Goal: Use online tool/utility: Utilize a website feature to perform a specific function

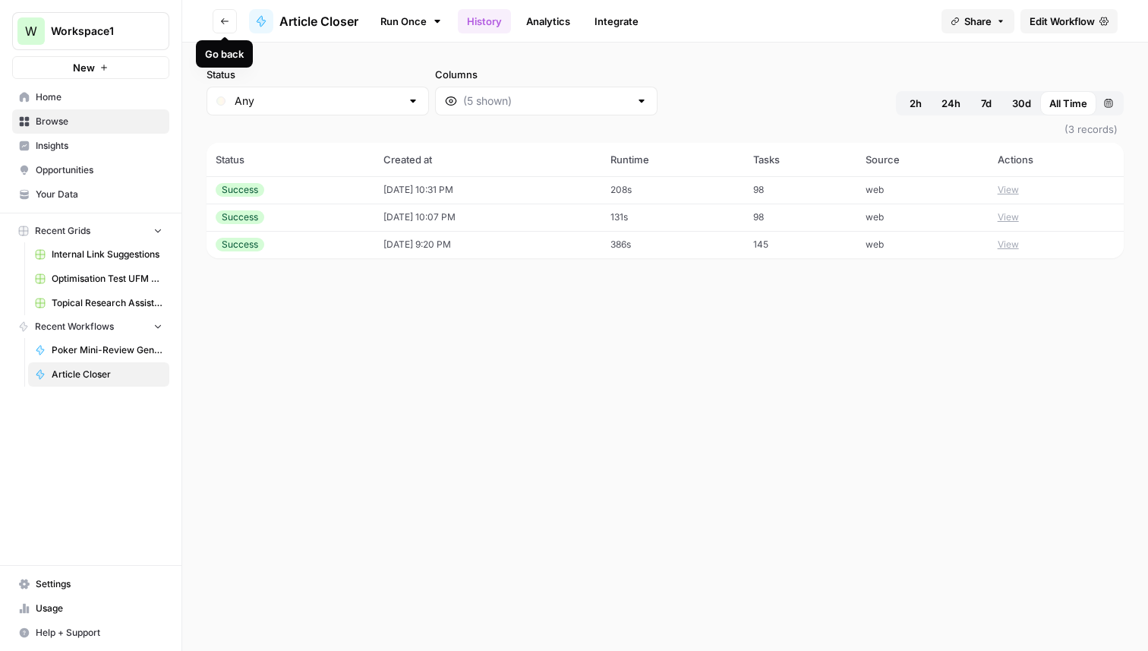
click at [124, 68] on button "New" at bounding box center [90, 67] width 157 height 23
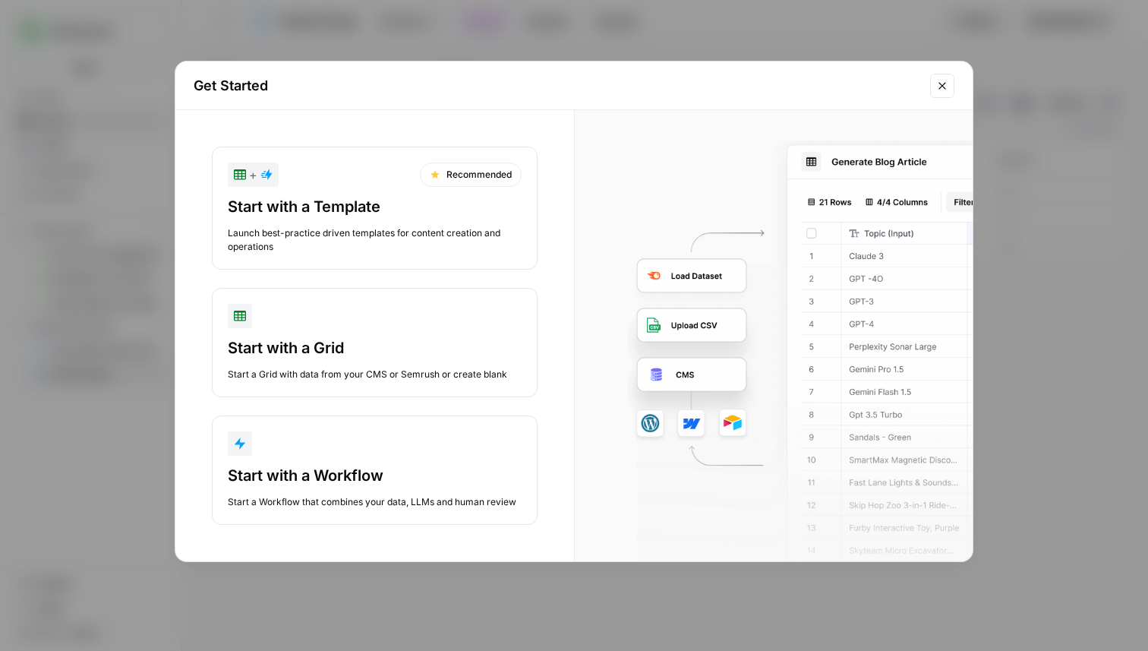
click at [257, 326] on div "button" at bounding box center [375, 316] width 294 height 24
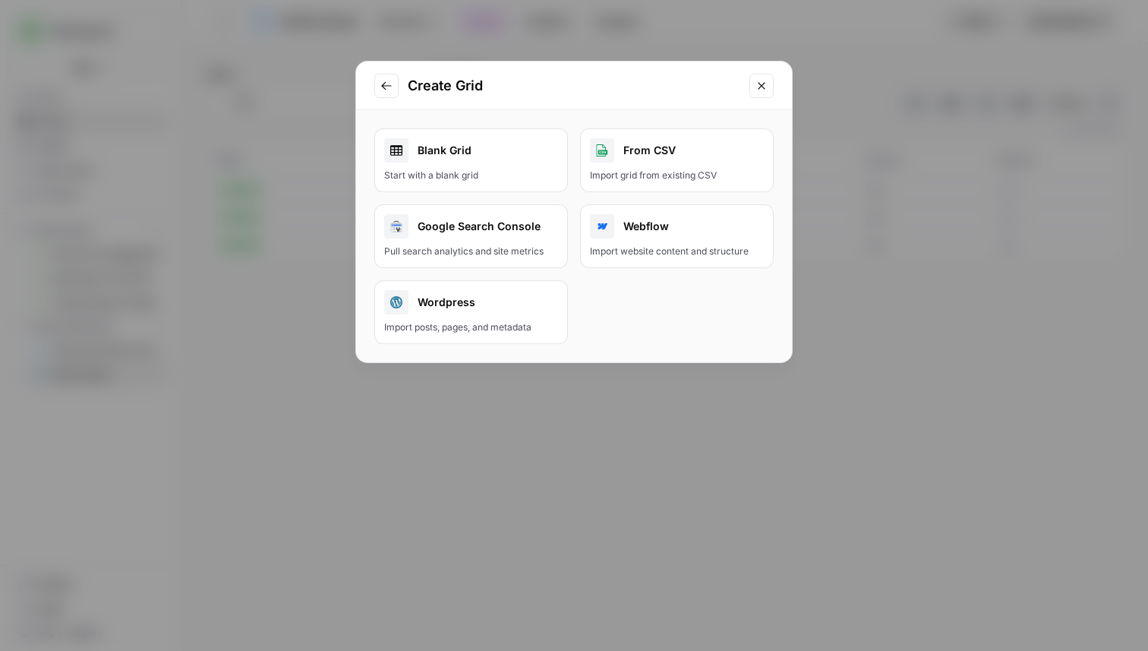
click at [522, 160] on div "Blank Grid" at bounding box center [471, 150] width 174 height 24
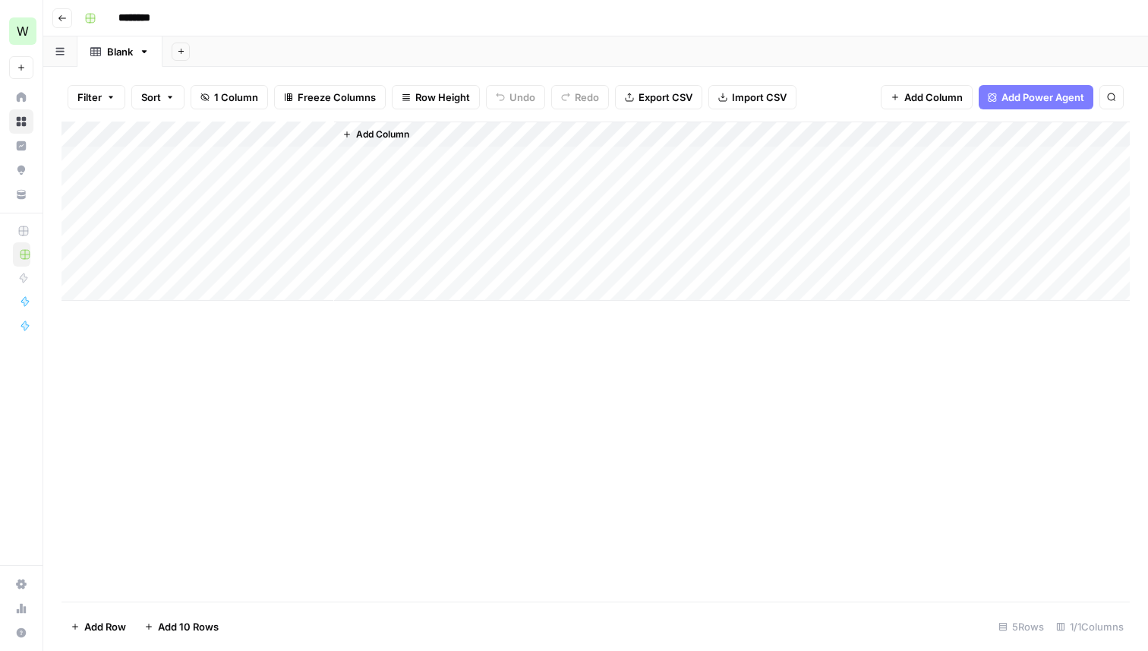
click at [304, 159] on div "Add Column" at bounding box center [595, 210] width 1068 height 179
click at [368, 131] on span "Add Column" at bounding box center [382, 135] width 53 height 14
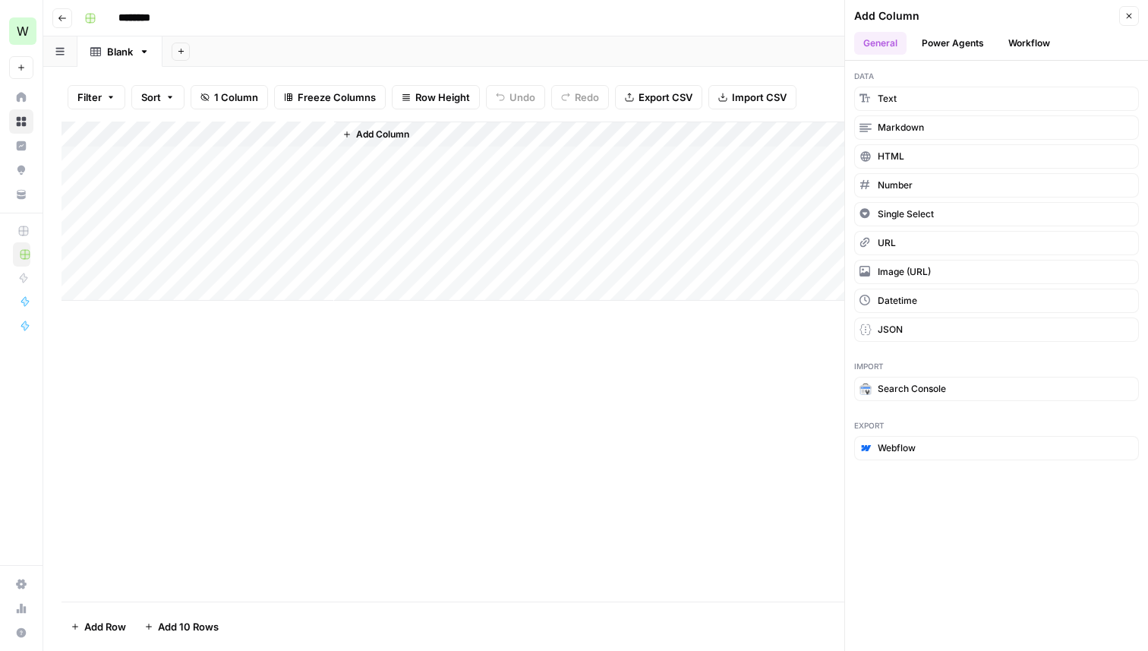
click at [1002, 33] on button "Workflow" at bounding box center [1029, 43] width 60 height 23
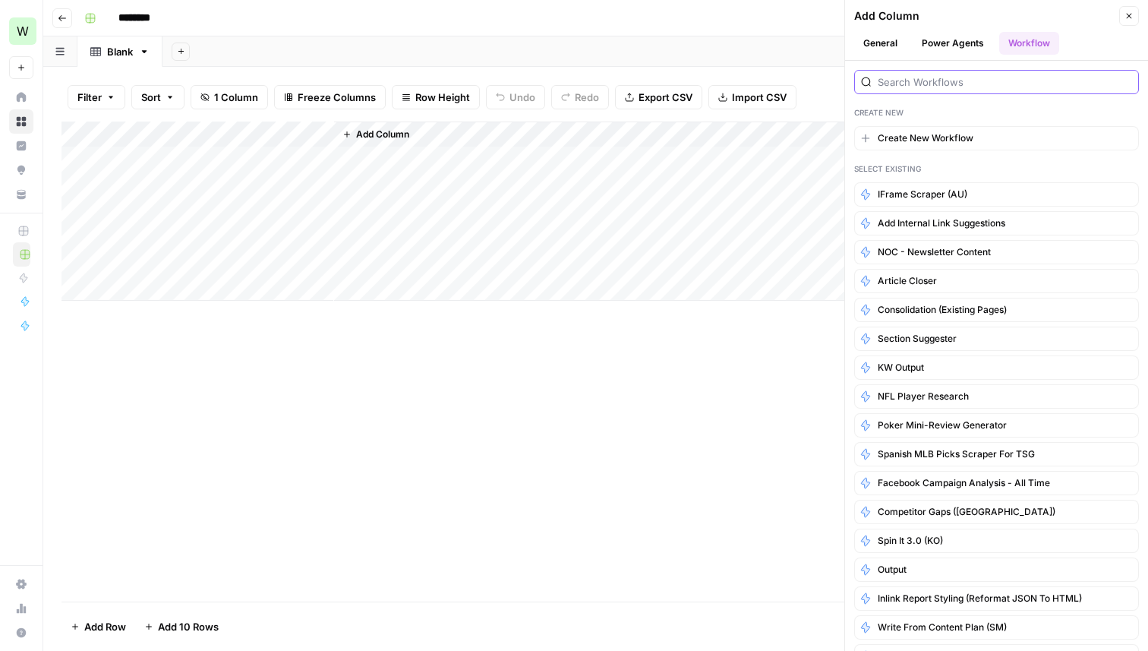
click at [972, 85] on input "search" at bounding box center [1005, 81] width 254 height 15
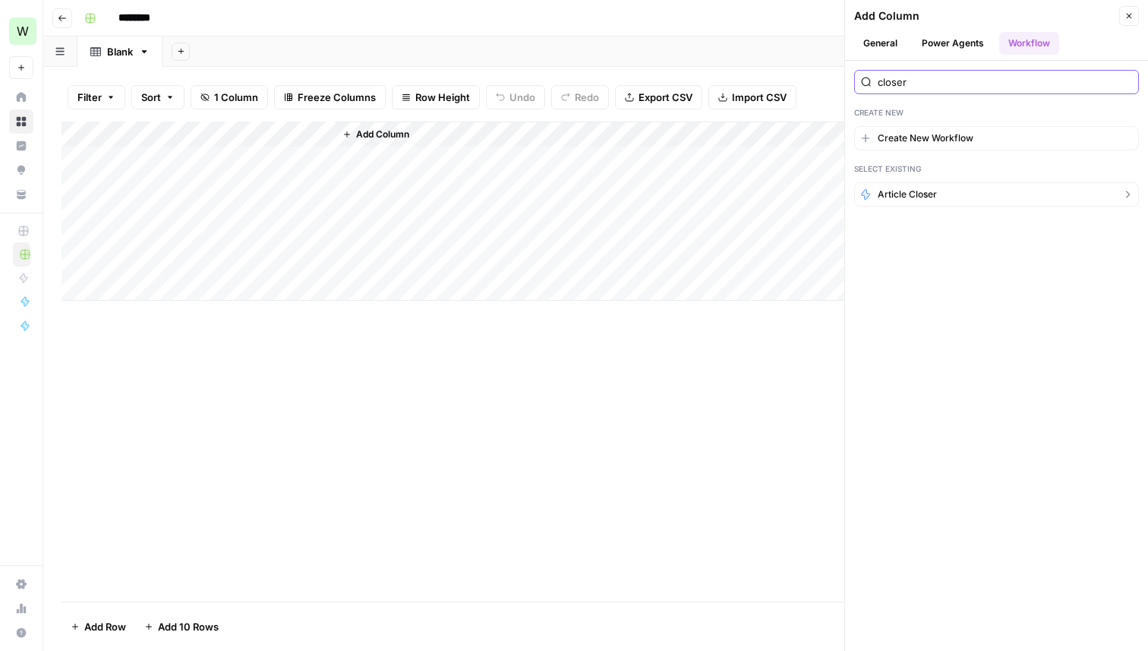
type input "closer"
click at [900, 194] on span "Article Closer" at bounding box center [907, 194] width 59 height 14
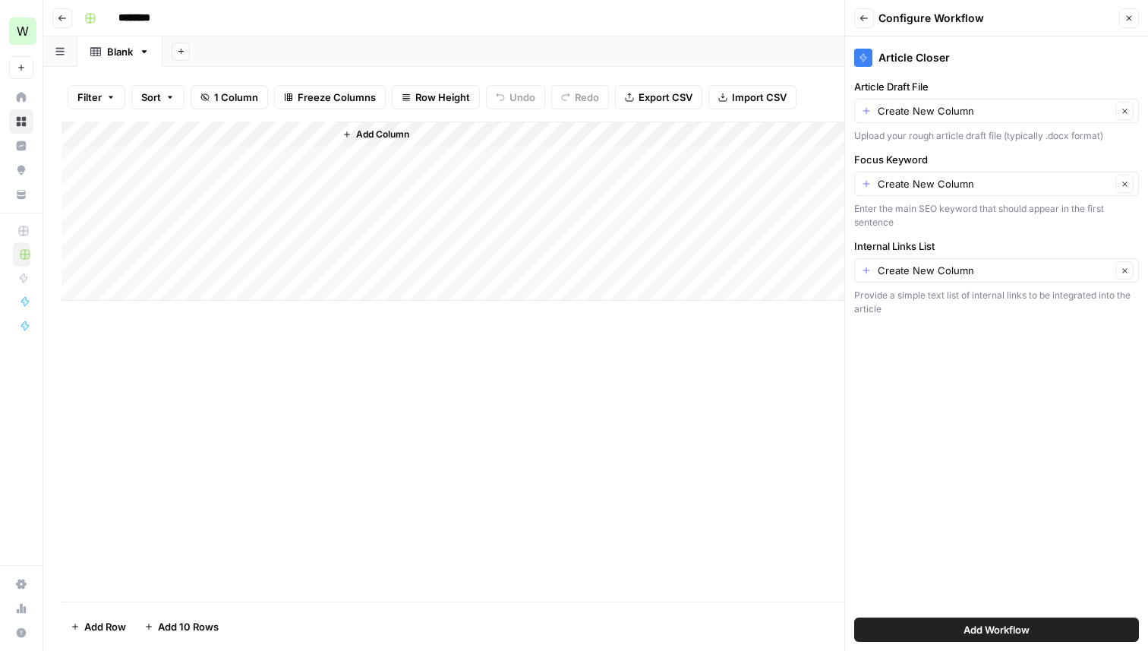
click at [908, 631] on button "Add Workflow" at bounding box center [996, 629] width 285 height 24
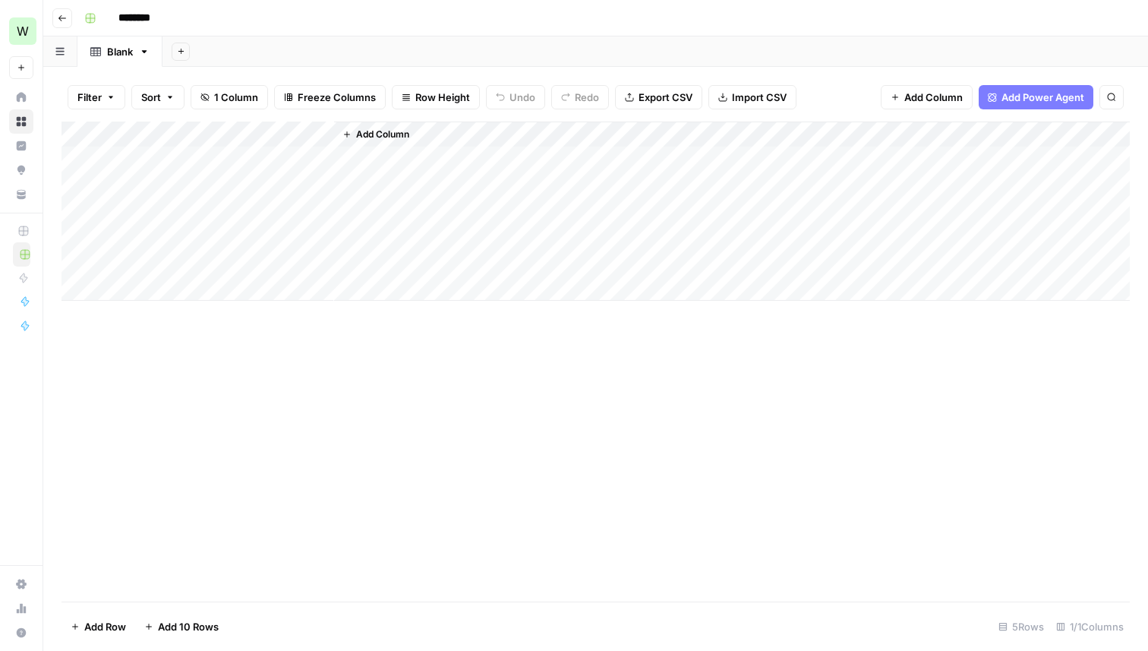
click at [261, 153] on div "Add Column" at bounding box center [595, 210] width 1068 height 179
click at [367, 137] on span "Add Column" at bounding box center [382, 135] width 53 height 14
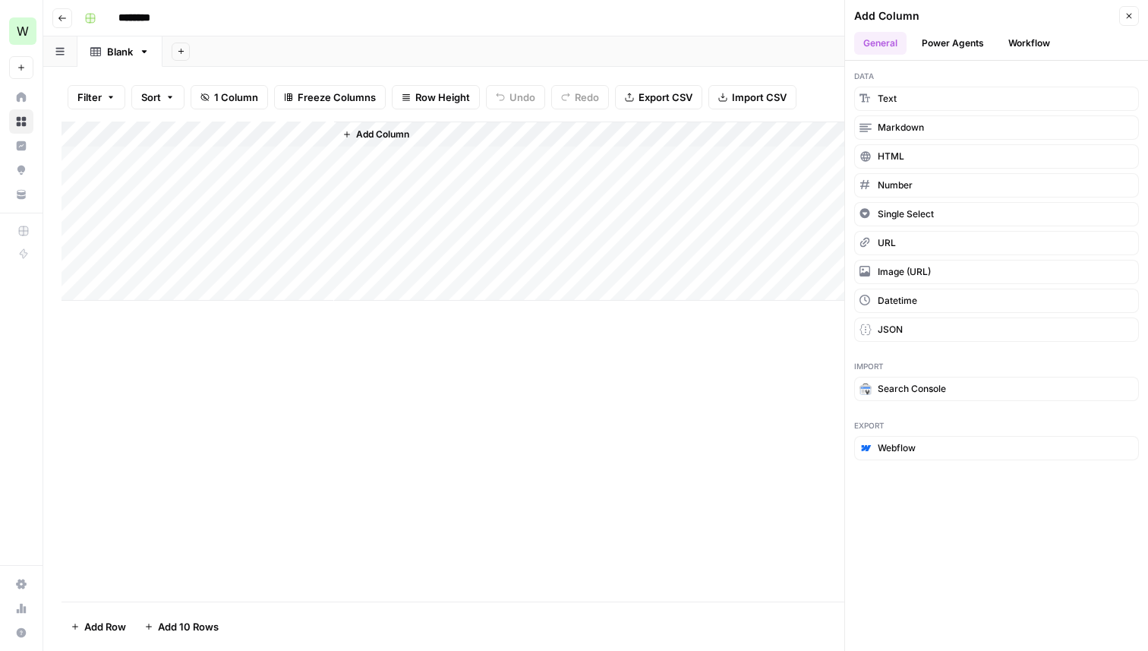
click at [1027, 44] on button "Workflow" at bounding box center [1029, 43] width 60 height 23
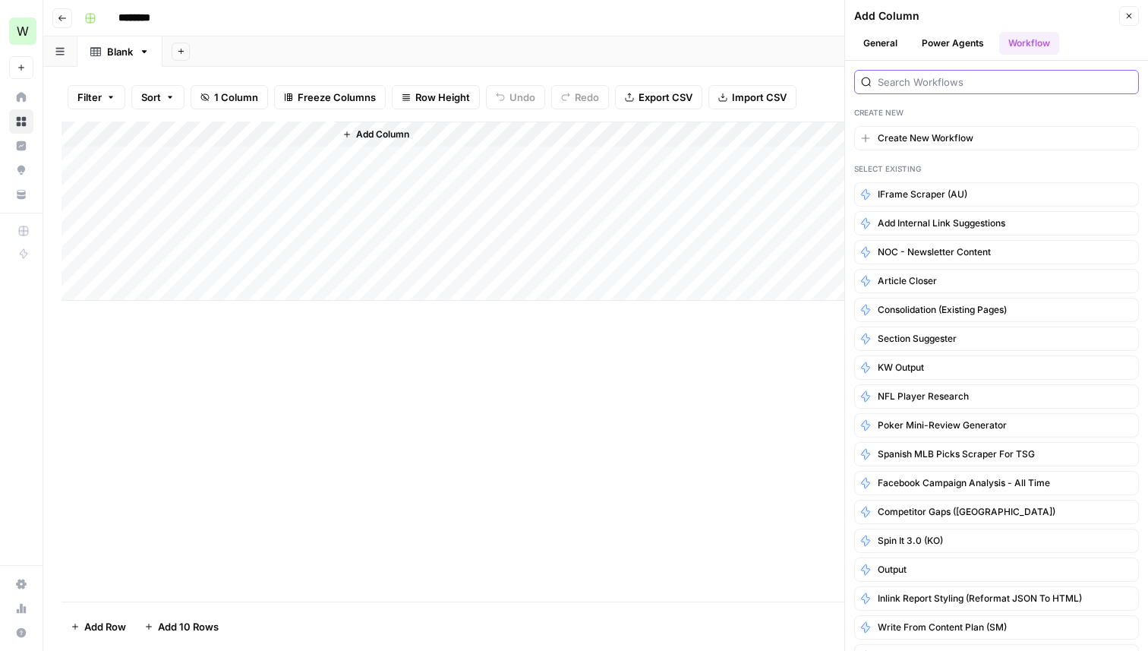
click at [994, 89] on input "search" at bounding box center [1005, 81] width 254 height 15
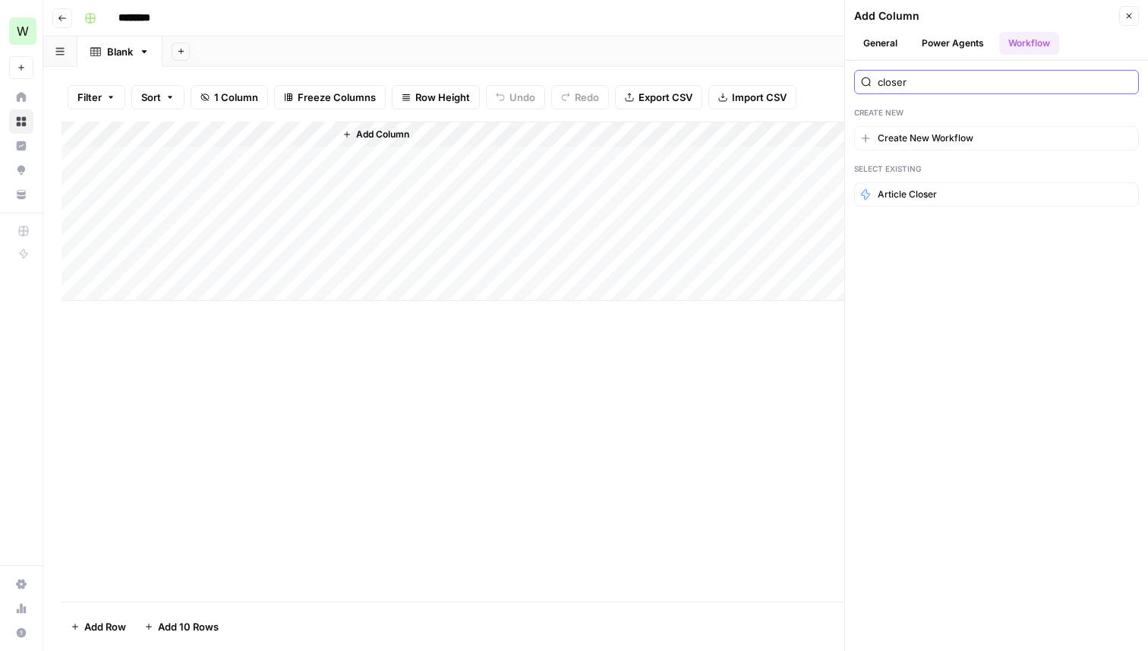
type input "closer"
click at [969, 197] on button "Article Closer" at bounding box center [996, 194] width 285 height 24
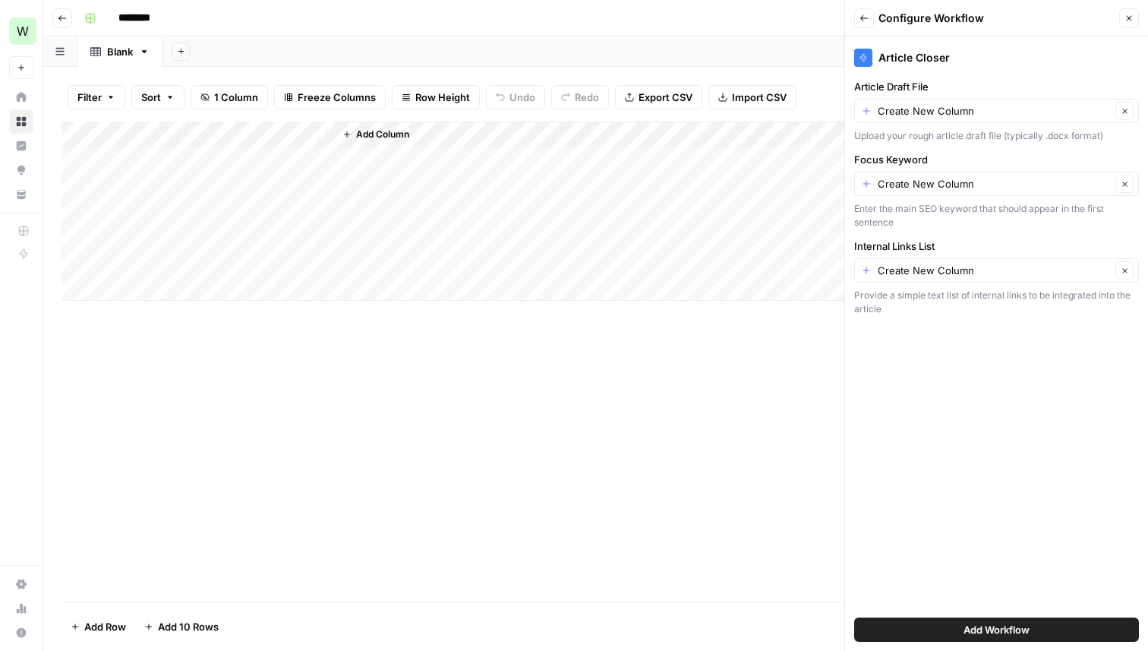
click at [967, 627] on span "Add Workflow" at bounding box center [996, 629] width 66 height 15
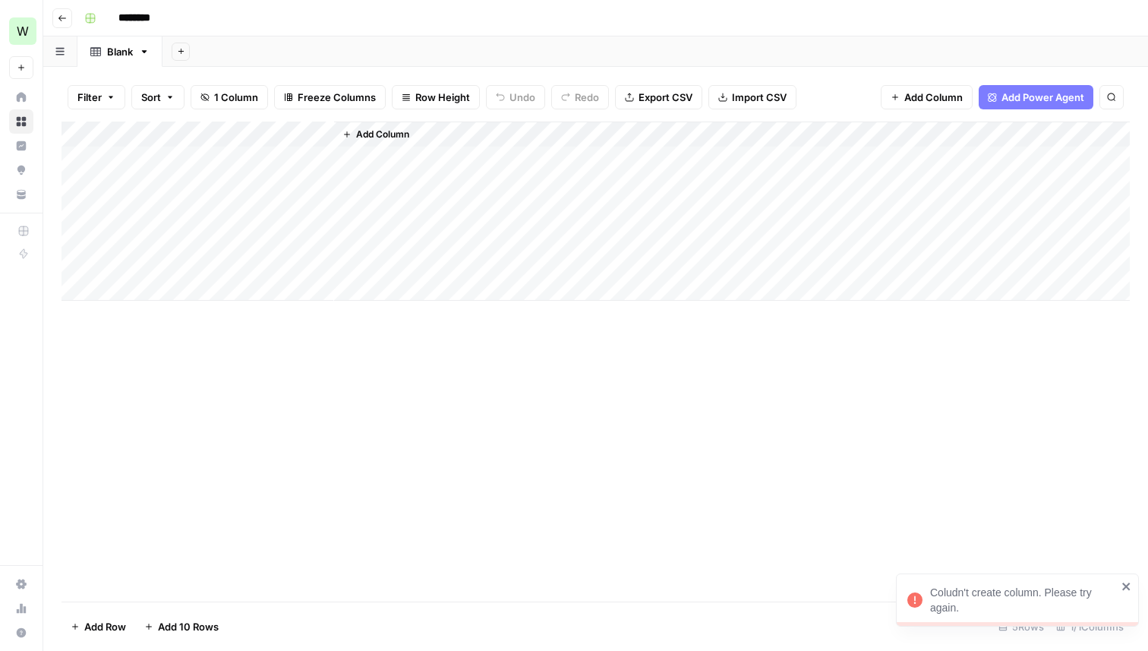
click at [280, 134] on div "Add Column" at bounding box center [595, 210] width 1068 height 179
click at [280, 134] on div at bounding box center [224, 136] width 219 height 30
click at [277, 153] on div "Add Column" at bounding box center [595, 210] width 1068 height 179
click at [282, 134] on div "Add Column" at bounding box center [595, 210] width 1068 height 179
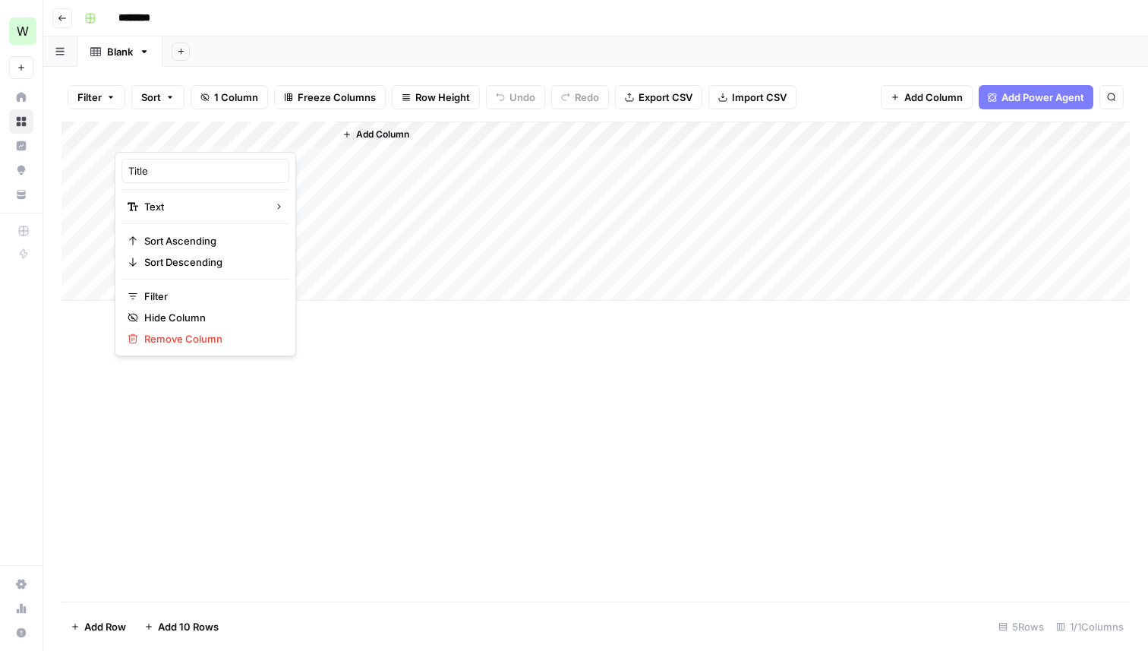
click at [356, 136] on span "Add Column" at bounding box center [382, 135] width 53 height 14
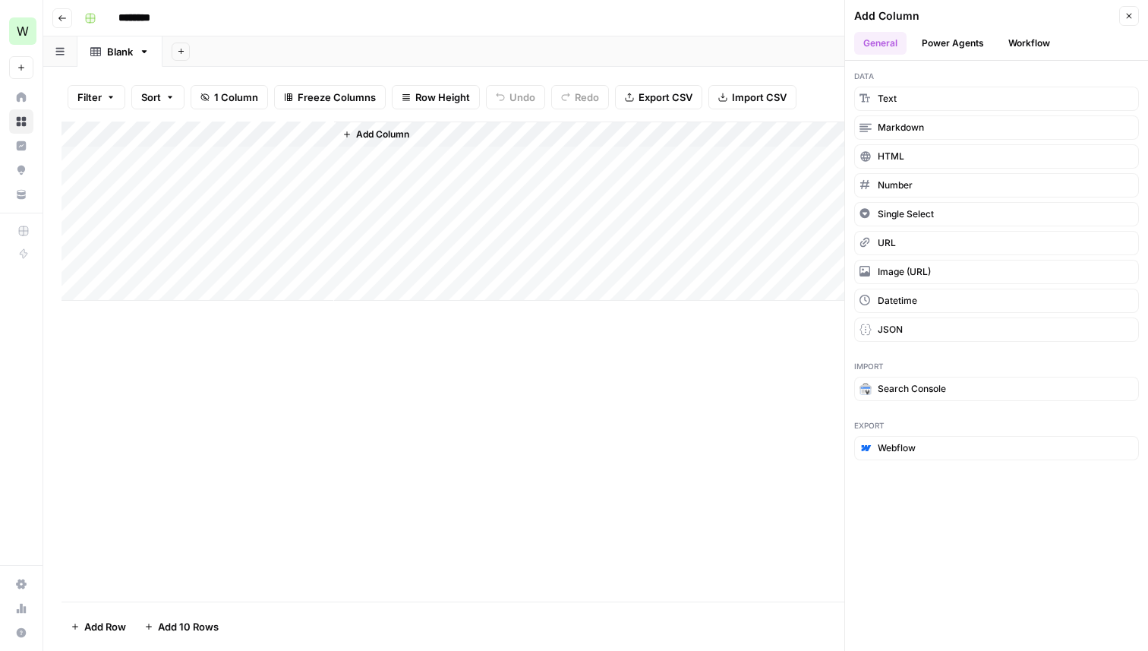
click at [953, 36] on button "Power Agents" at bounding box center [952, 43] width 80 height 23
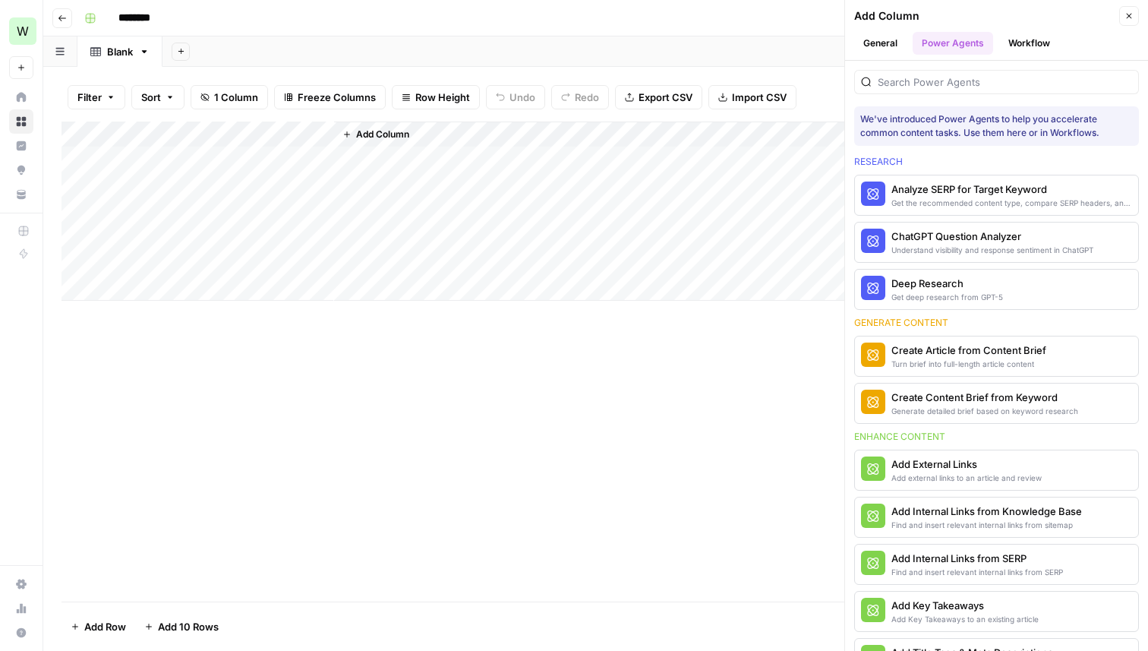
click at [880, 48] on button "General" at bounding box center [880, 43] width 52 height 23
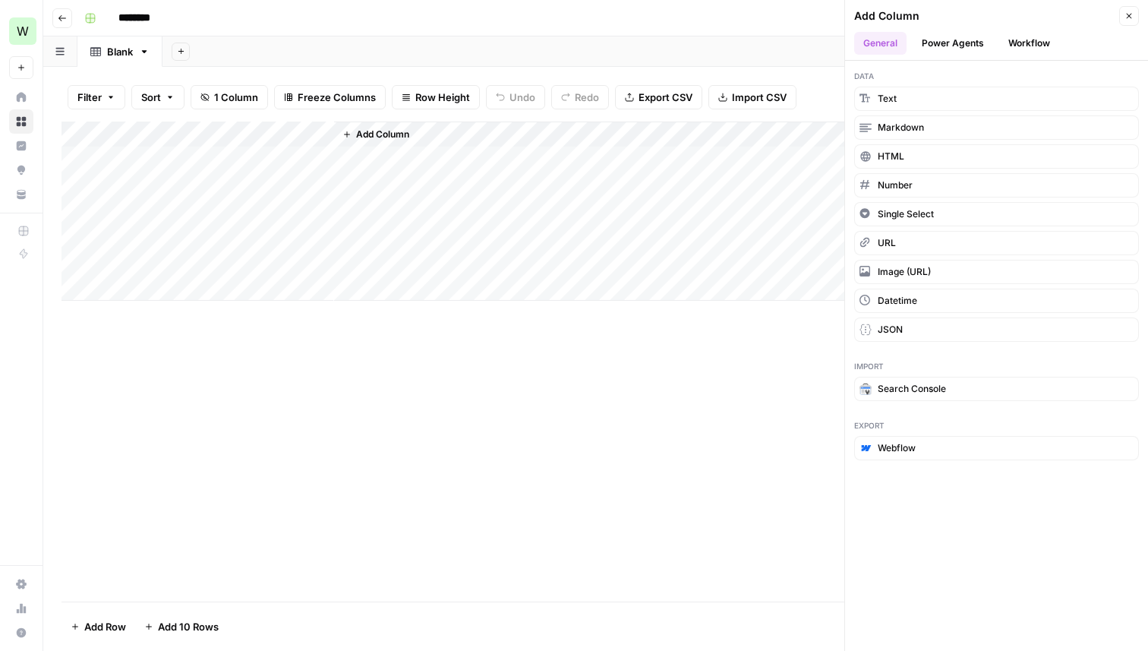
click at [636, 340] on div "Add Column" at bounding box center [595, 361] width 1068 height 480
click at [637, 362] on div "Add Column" at bounding box center [595, 361] width 1068 height 480
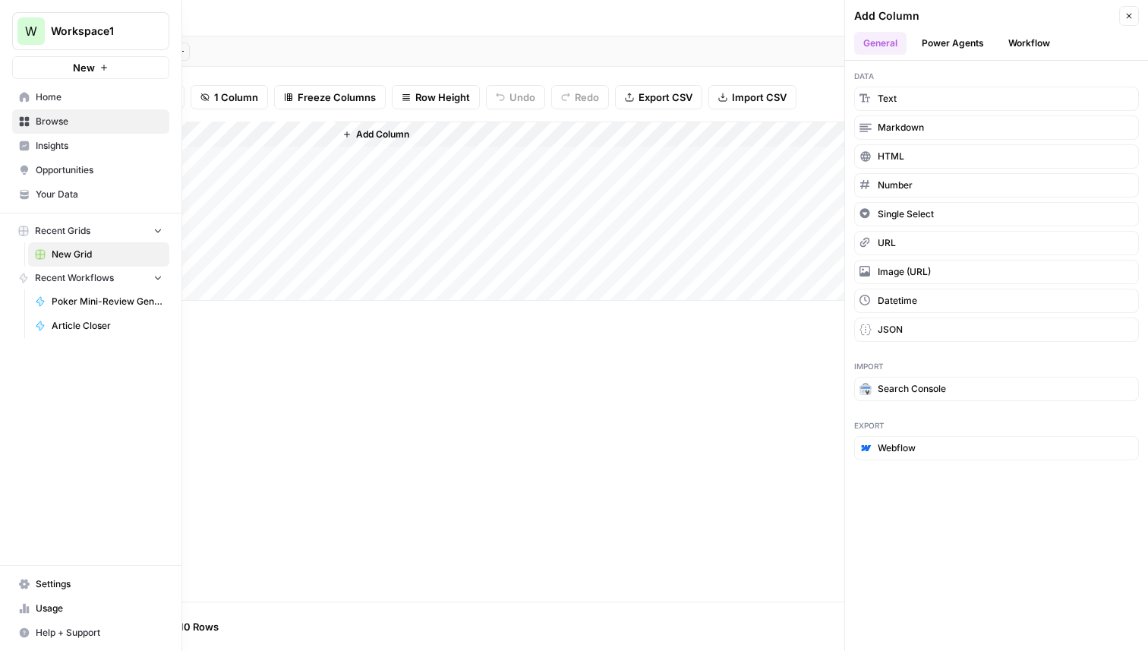
click at [27, 97] on icon at bounding box center [25, 97] width 10 height 10
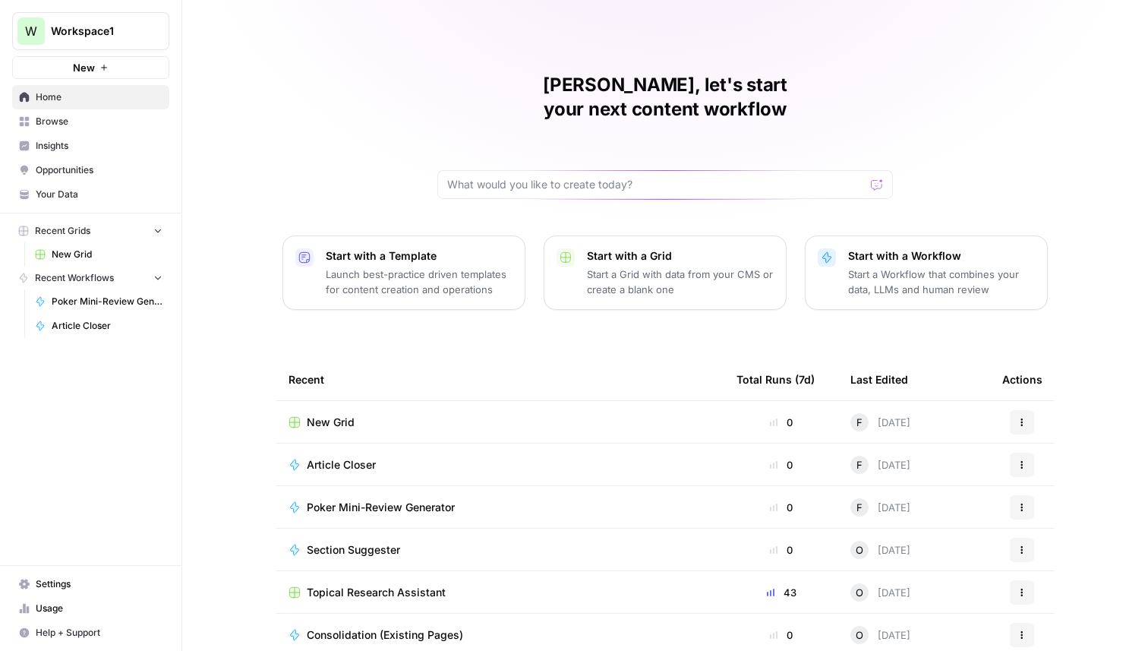
click at [384, 457] on div "Article Closer" at bounding box center [347, 464] width 81 height 15
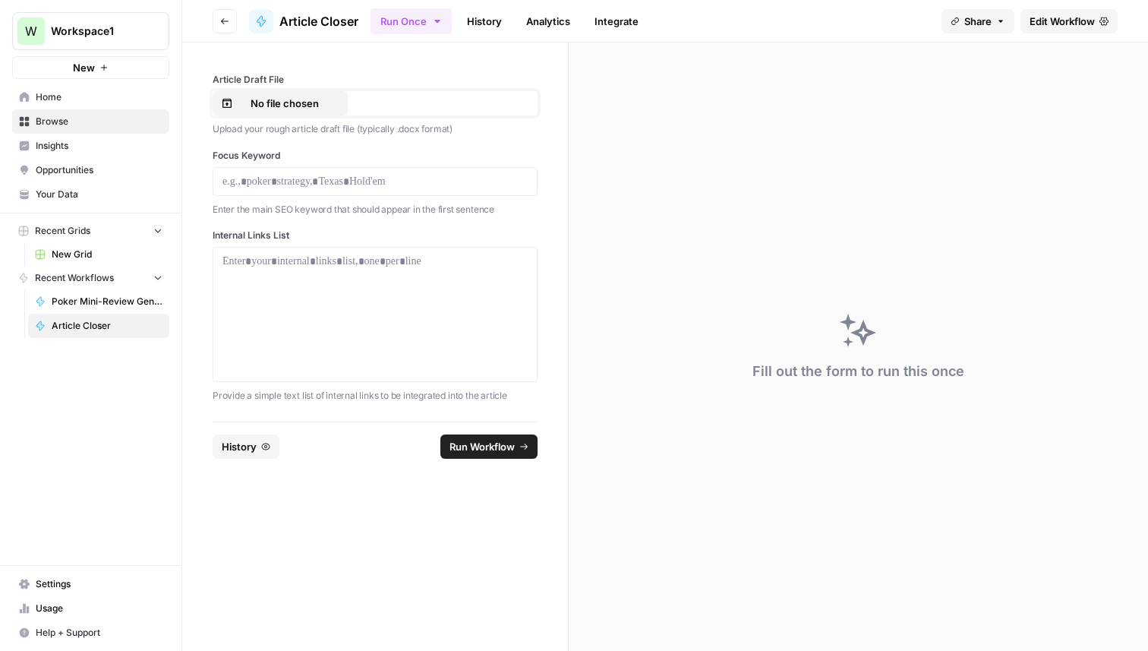
click at [308, 109] on p "No file chosen" at bounding box center [284, 103] width 97 height 15
click at [315, 109] on p "No file chosen" at bounding box center [284, 103] width 97 height 15
click at [378, 184] on p at bounding box center [374, 181] width 305 height 15
click at [389, 290] on div at bounding box center [374, 314] width 305 height 121
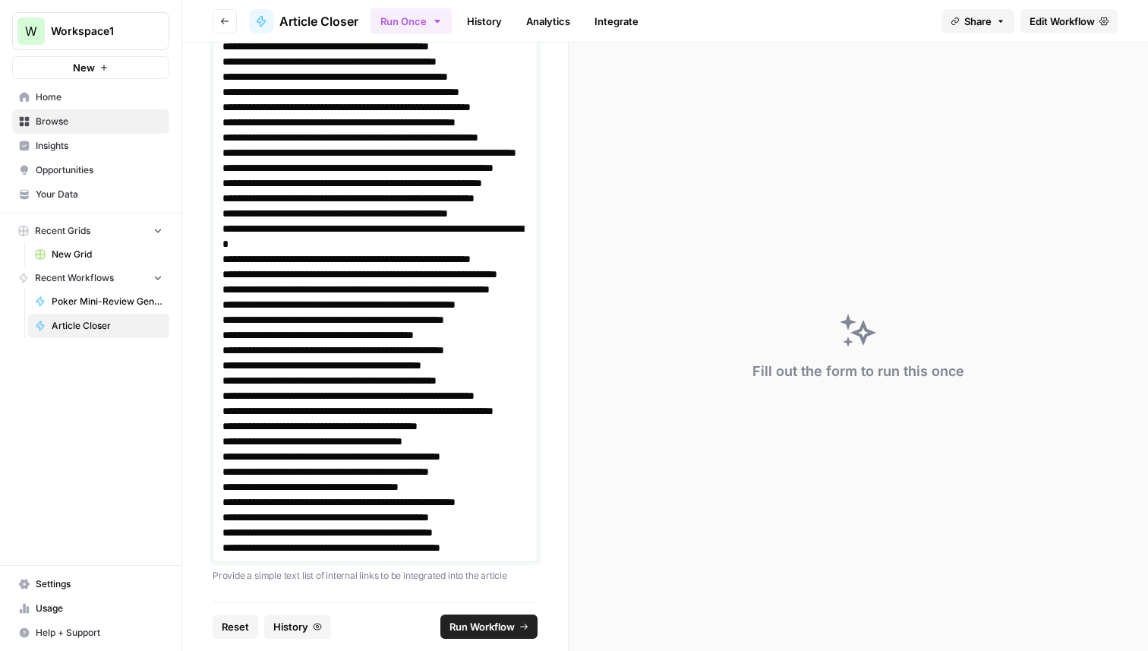
scroll to position [1079, 0]
click at [496, 625] on span "Run Workflow" at bounding box center [481, 626] width 65 height 15
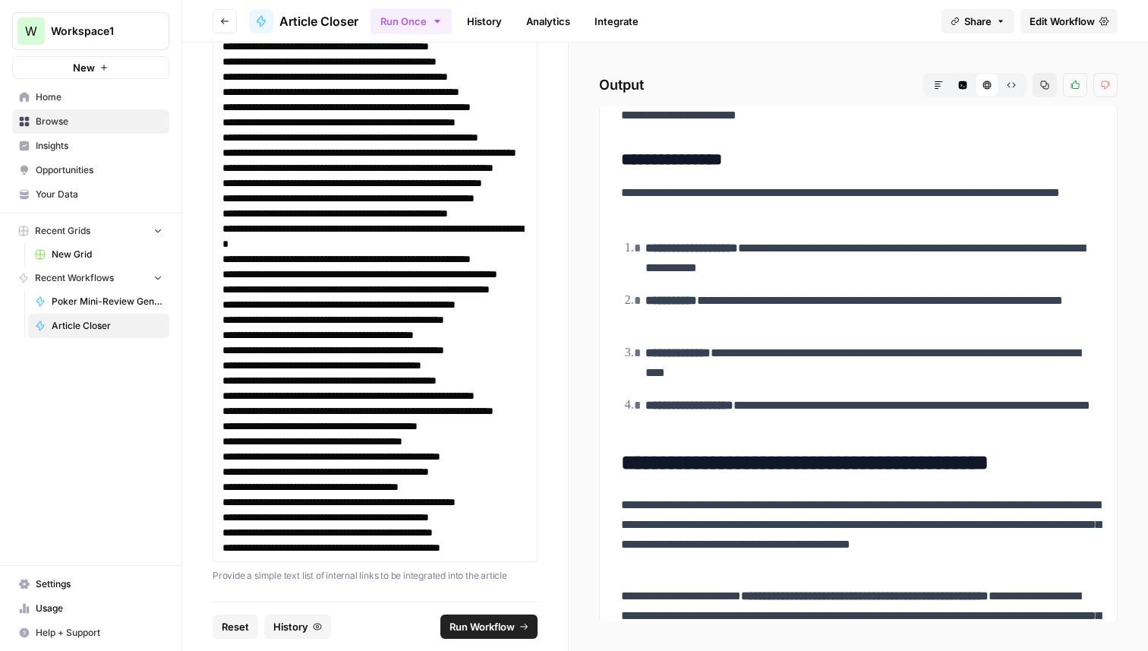
scroll to position [3077, 0]
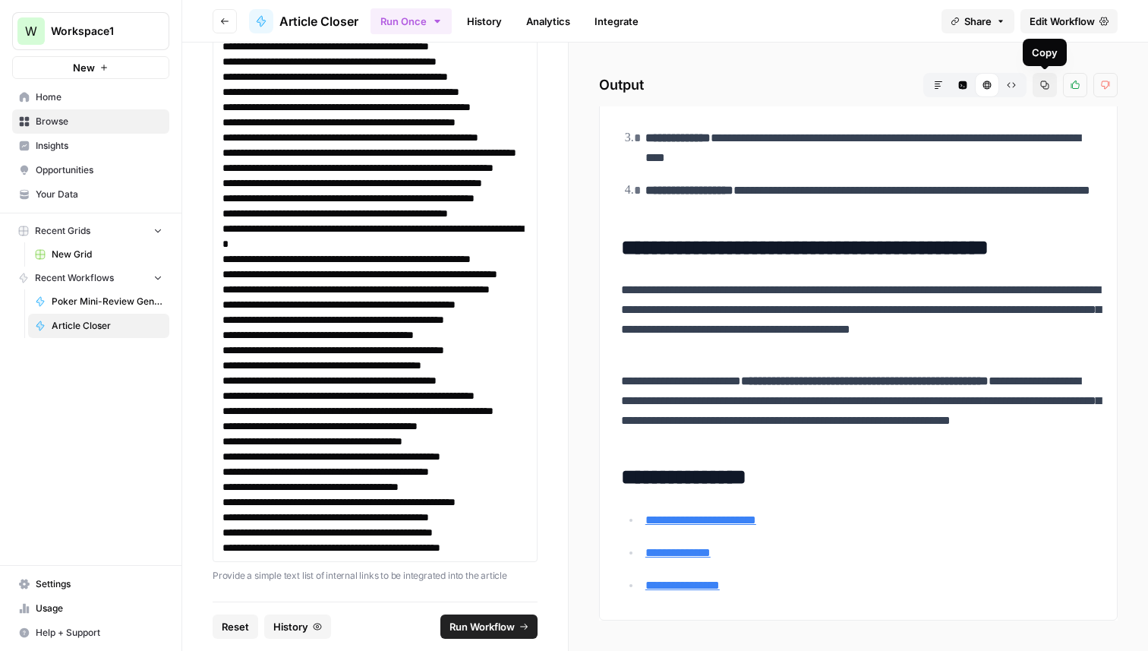
click at [1048, 88] on icon "button" at bounding box center [1045, 85] width 8 height 8
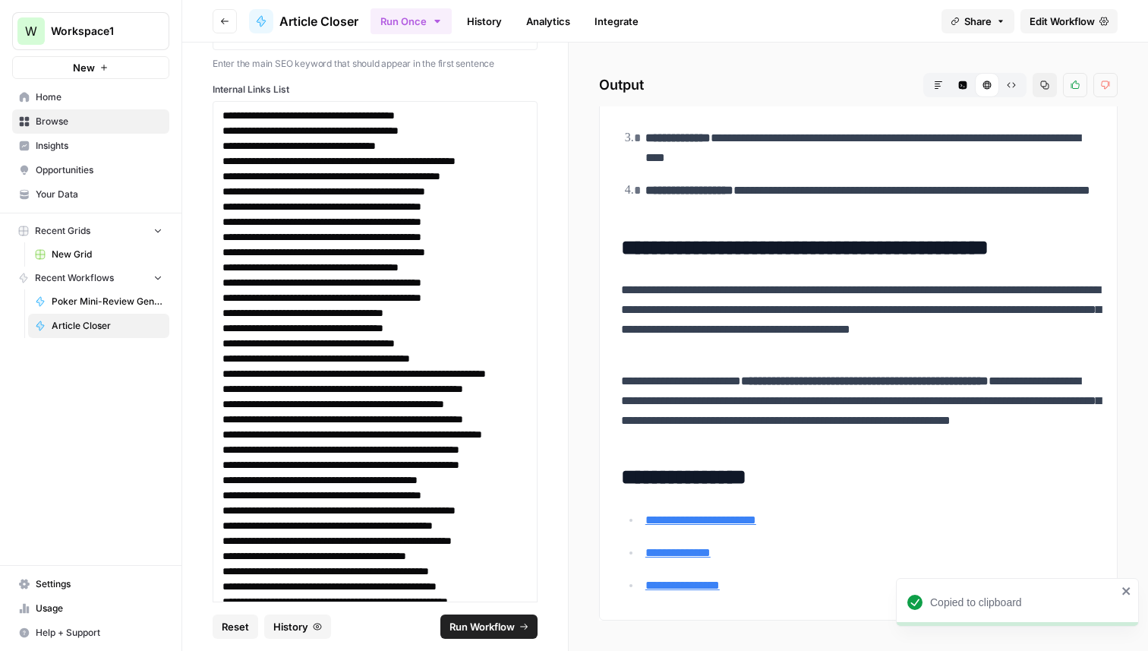
scroll to position [0, 0]
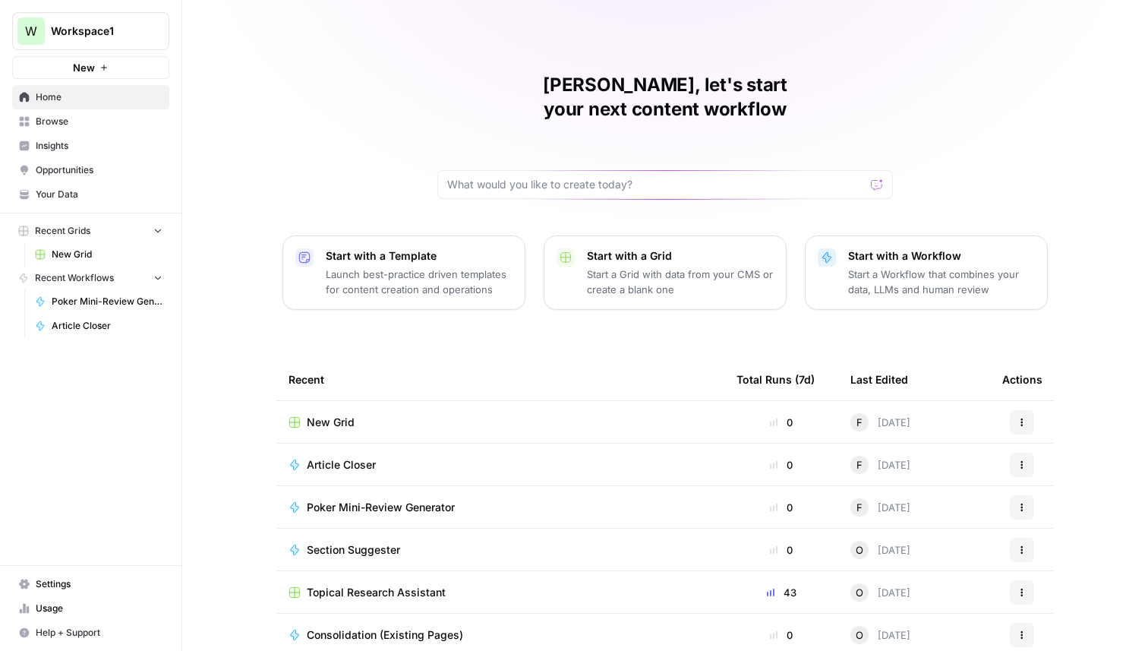
click at [331, 457] on span "Article Closer" at bounding box center [341, 464] width 69 height 15
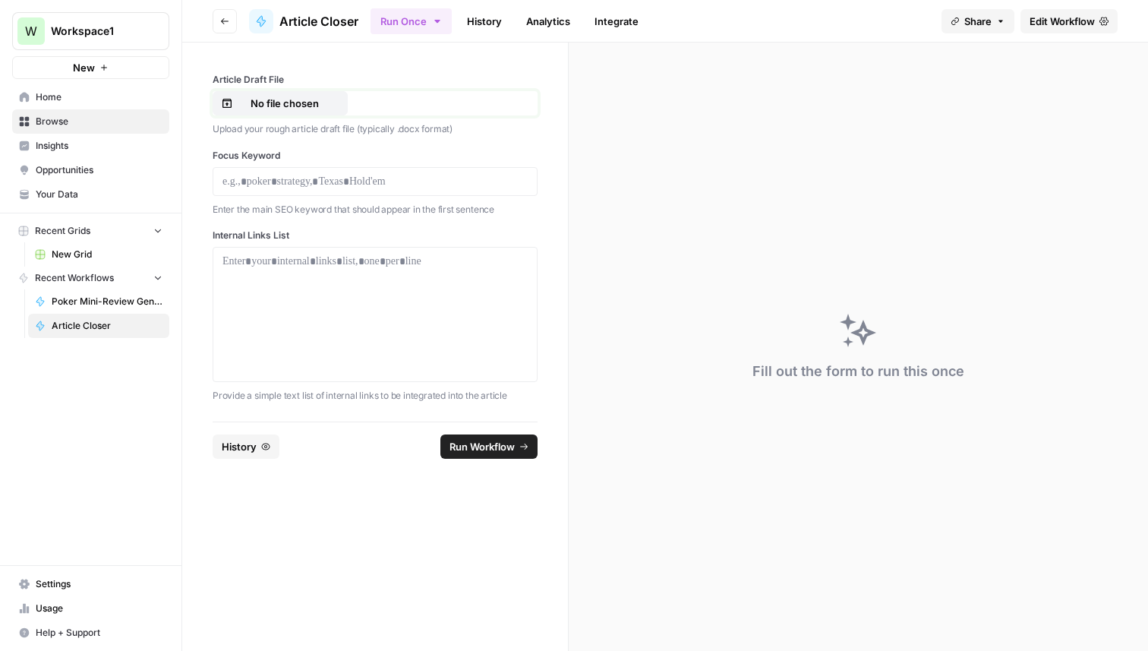
click at [310, 93] on button "No file chosen" at bounding box center [280, 103] width 135 height 24
click at [383, 177] on p at bounding box center [374, 181] width 305 height 15
click at [346, 307] on div at bounding box center [374, 314] width 305 height 121
click at [316, 274] on div at bounding box center [374, 314] width 305 height 121
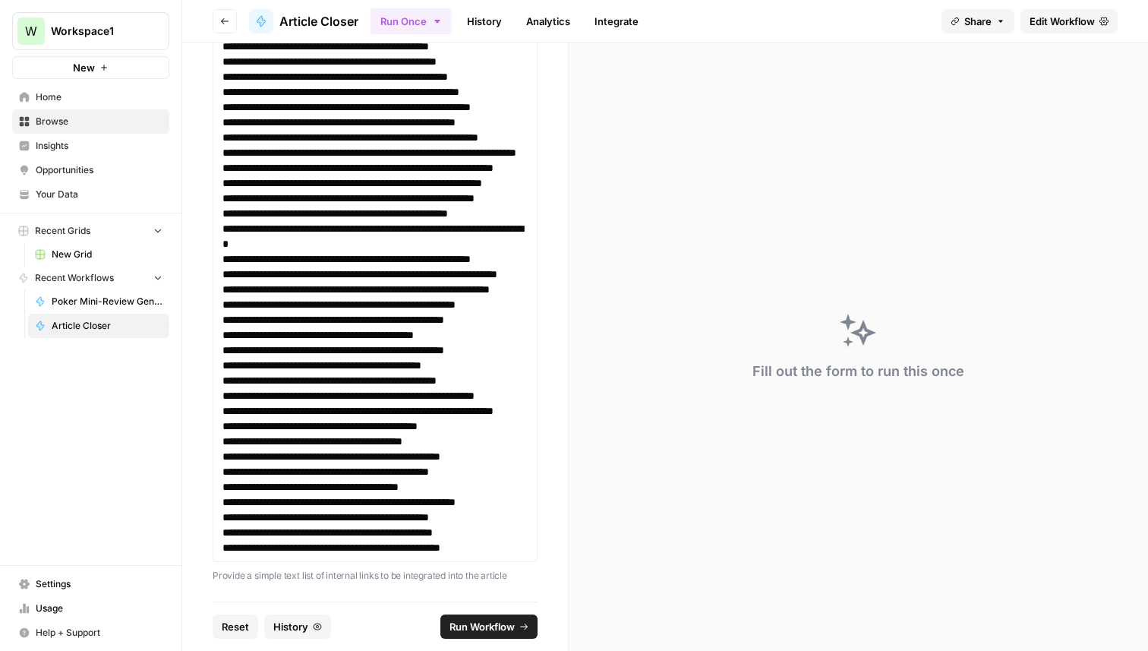
click at [467, 631] on span "Run Workflow" at bounding box center [481, 626] width 65 height 15
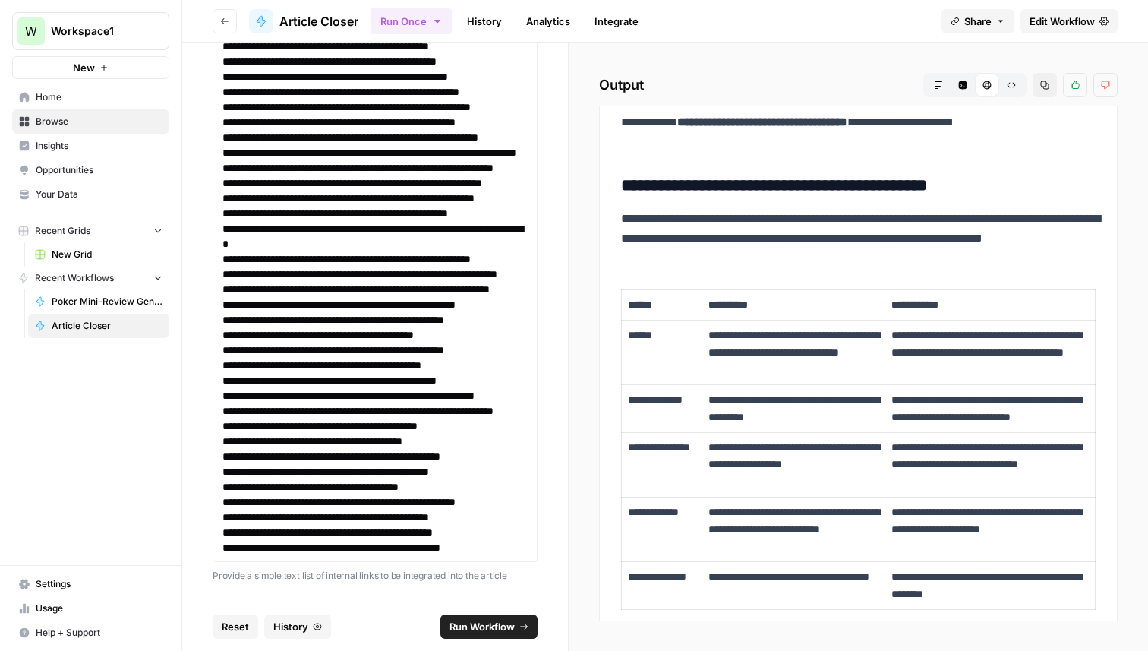
scroll to position [0, 0]
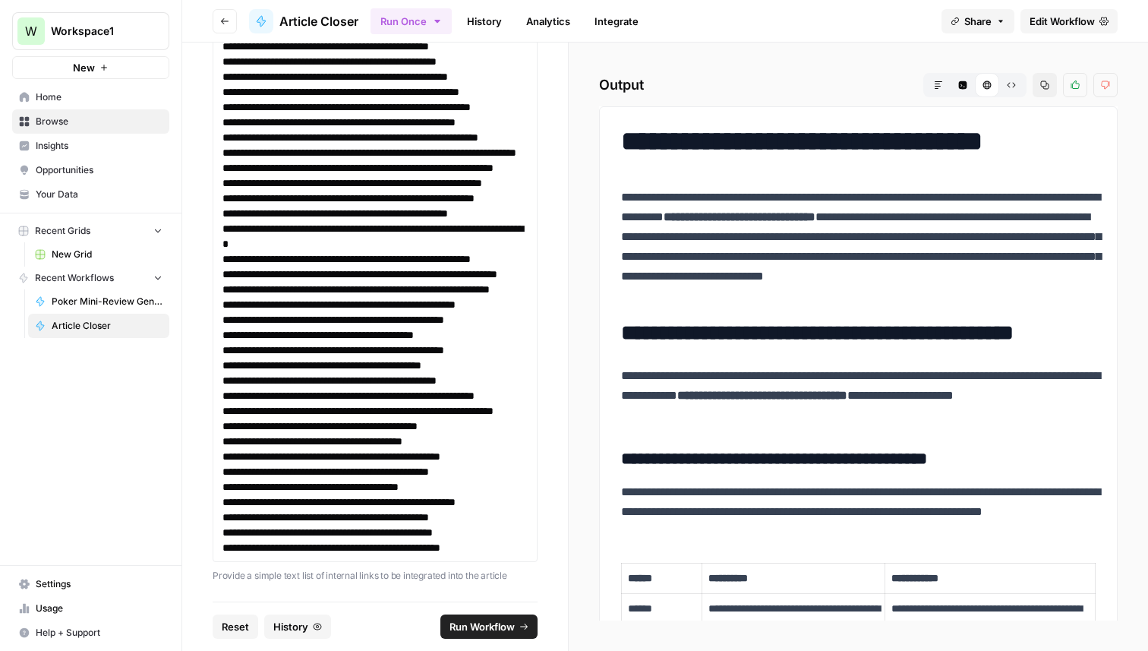
click at [621, 143] on h1 "**********" at bounding box center [858, 141] width 474 height 32
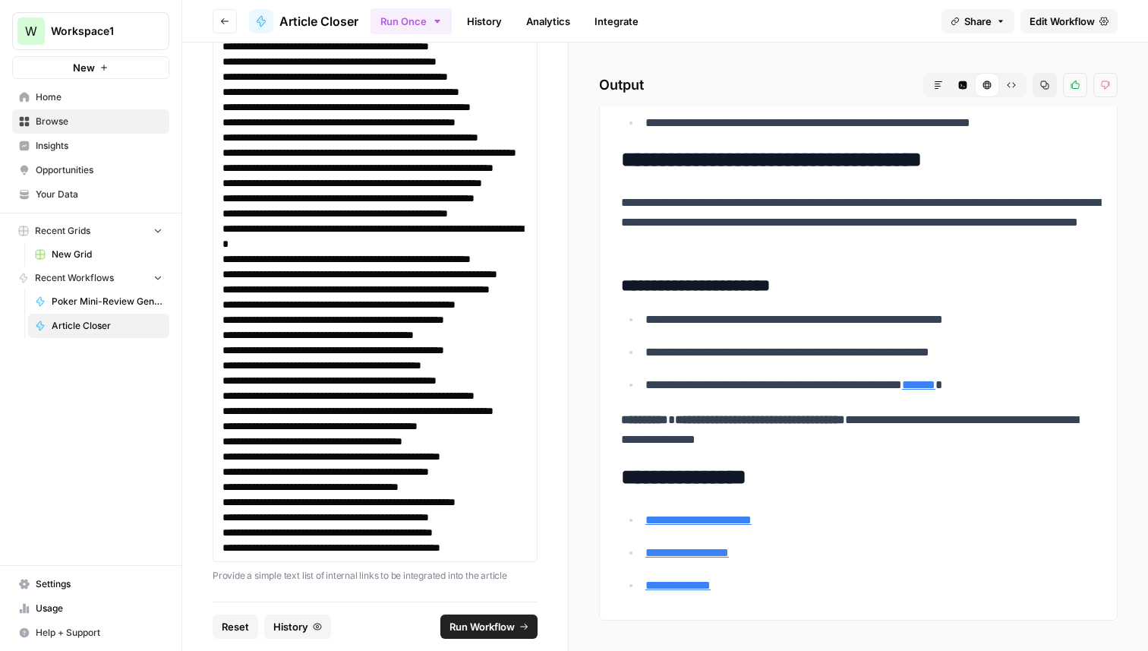
drag, startPoint x: 621, startPoint y: 143, endPoint x: 846, endPoint y: 650, distance: 554.9
click at [846, 650] on div "**********" at bounding box center [858, 347] width 579 height 608
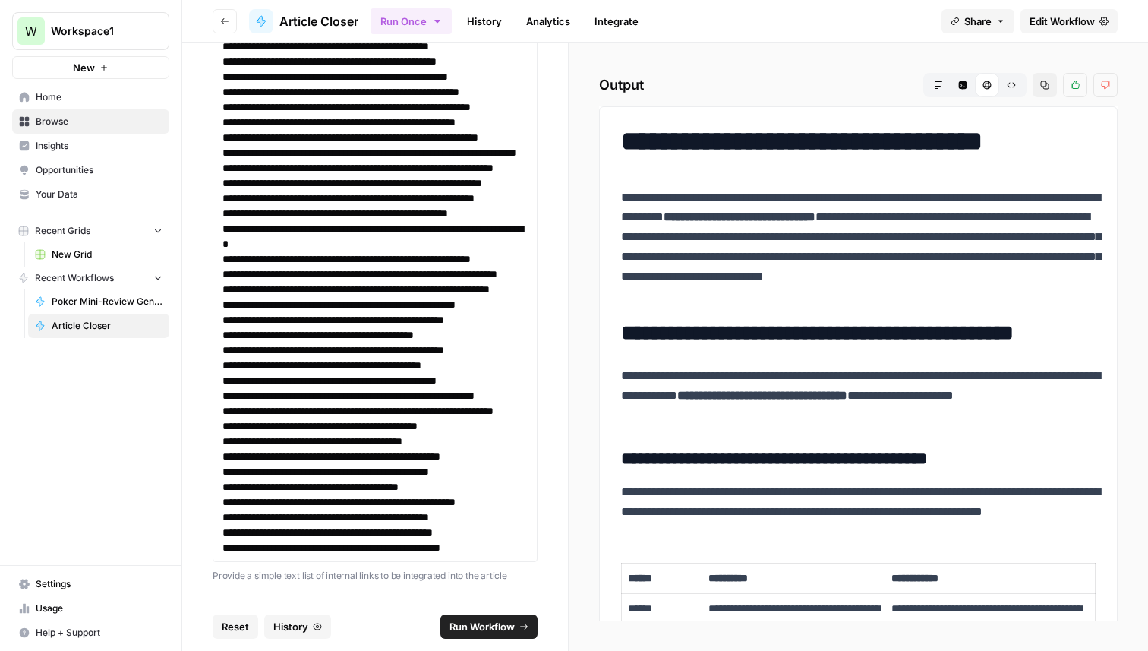
copy div "**********"
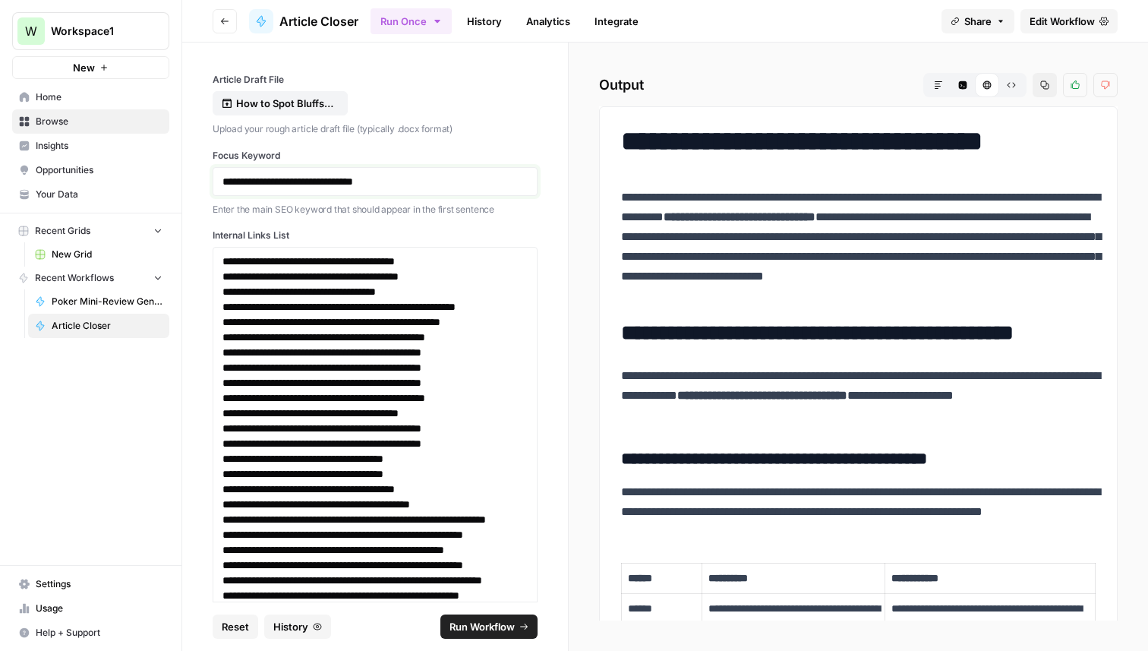
click at [287, 184] on p "**********" at bounding box center [374, 181] width 305 height 15
drag, startPoint x: 230, startPoint y: 181, endPoint x: 220, endPoint y: 181, distance: 9.9
click at [220, 181] on div "**********" at bounding box center [375, 181] width 325 height 29
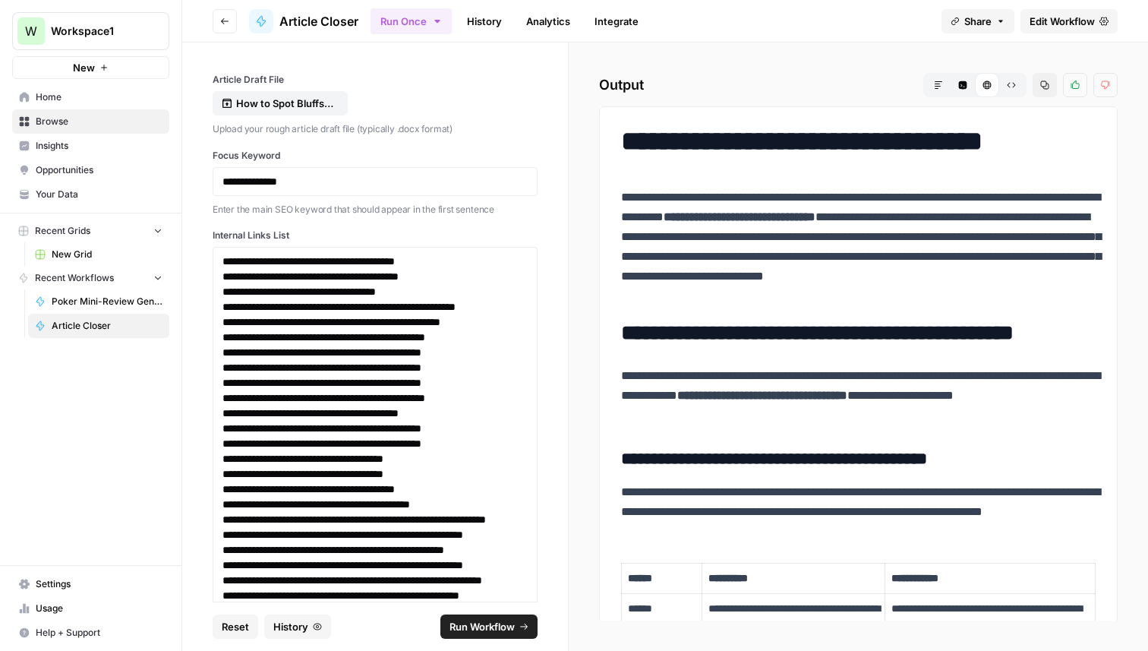
click at [487, 106] on div "How to Spot Bluffs in Online Poker.docx" at bounding box center [375, 103] width 325 height 24
drag, startPoint x: 237, startPoint y: 182, endPoint x: 193, endPoint y: 182, distance: 44.0
click at [193, 182] on div "**********" at bounding box center [375, 322] width 386 height 559
click at [466, 102] on div "How to Spot Bluffs in Online Poker.docx" at bounding box center [375, 103] width 325 height 24
click at [324, 112] on button "How to Spot Bluffs in Online Poker.docx" at bounding box center [280, 103] width 135 height 24
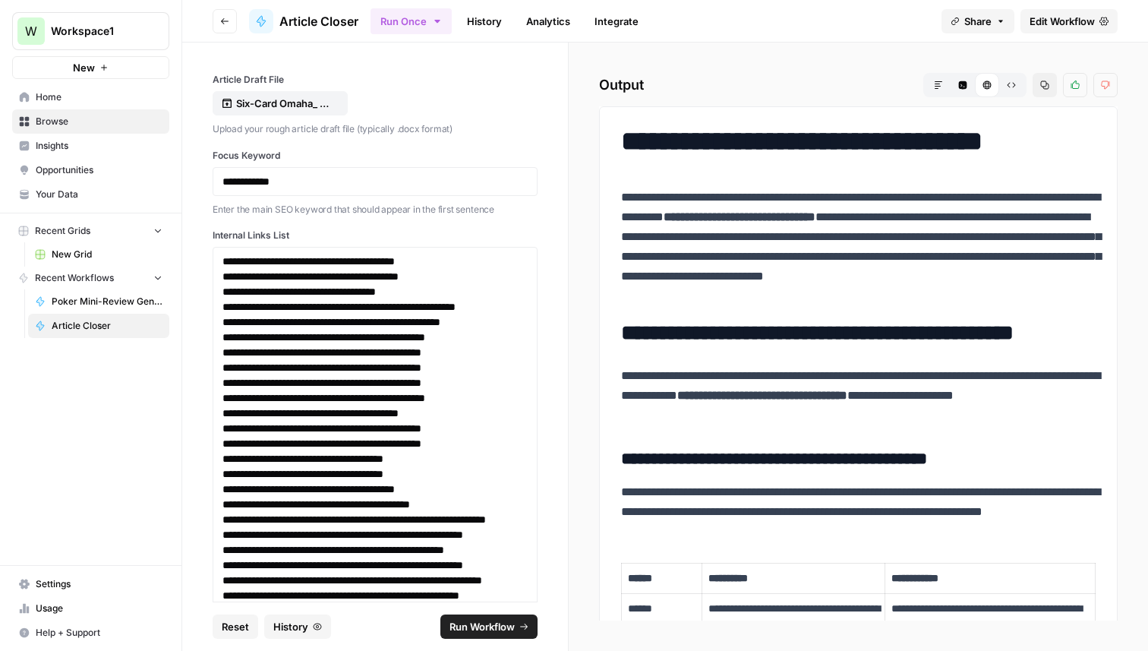
click at [490, 627] on span "Run Workflow" at bounding box center [481, 626] width 65 height 15
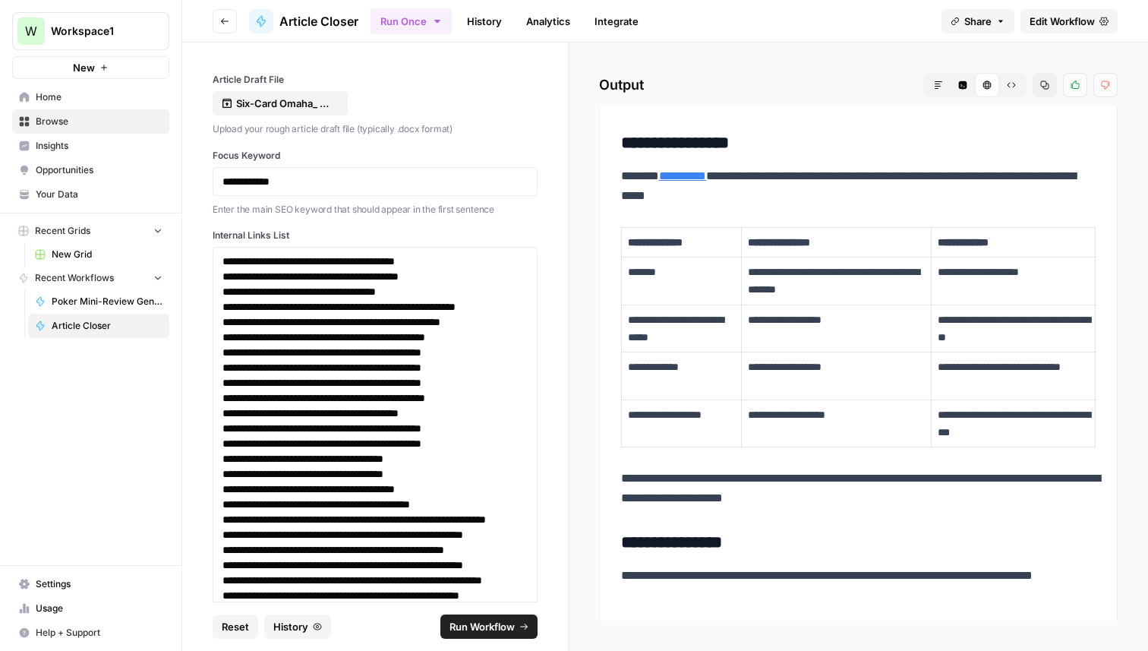
scroll to position [3097, 0]
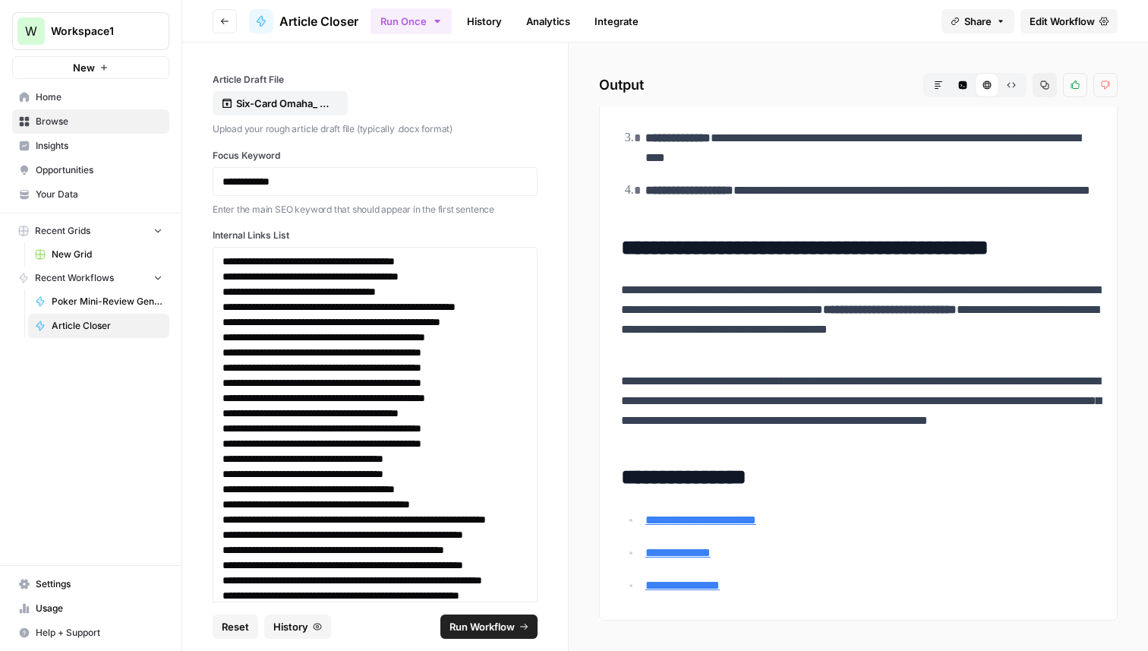
drag, startPoint x: 624, startPoint y: 375, endPoint x: 804, endPoint y: 592, distance: 282.0
copy div "**********"
